Goal: Find specific page/section: Find specific page/section

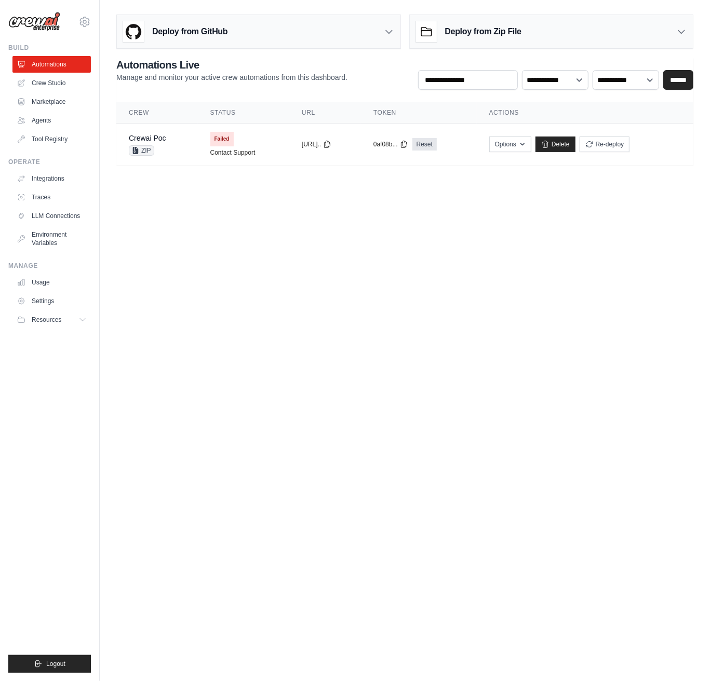
click at [312, 274] on body "a@[DOMAIN_NAME] Settings Build Automations Crew Studio" at bounding box center [355, 340] width 710 height 681
click at [163, 238] on body "a@[DOMAIN_NAME] Settings Build Automations Crew Studio" at bounding box center [355, 340] width 710 height 681
click at [58, 83] on link "Crew Studio" at bounding box center [53, 83] width 78 height 17
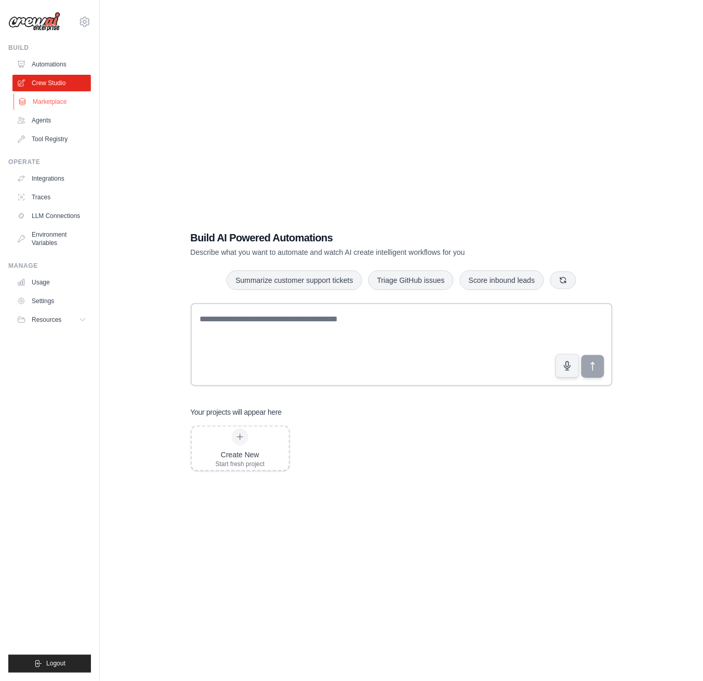
click at [66, 99] on link "Marketplace" at bounding box center [53, 101] width 78 height 17
